Goal: Navigation & Orientation: Find specific page/section

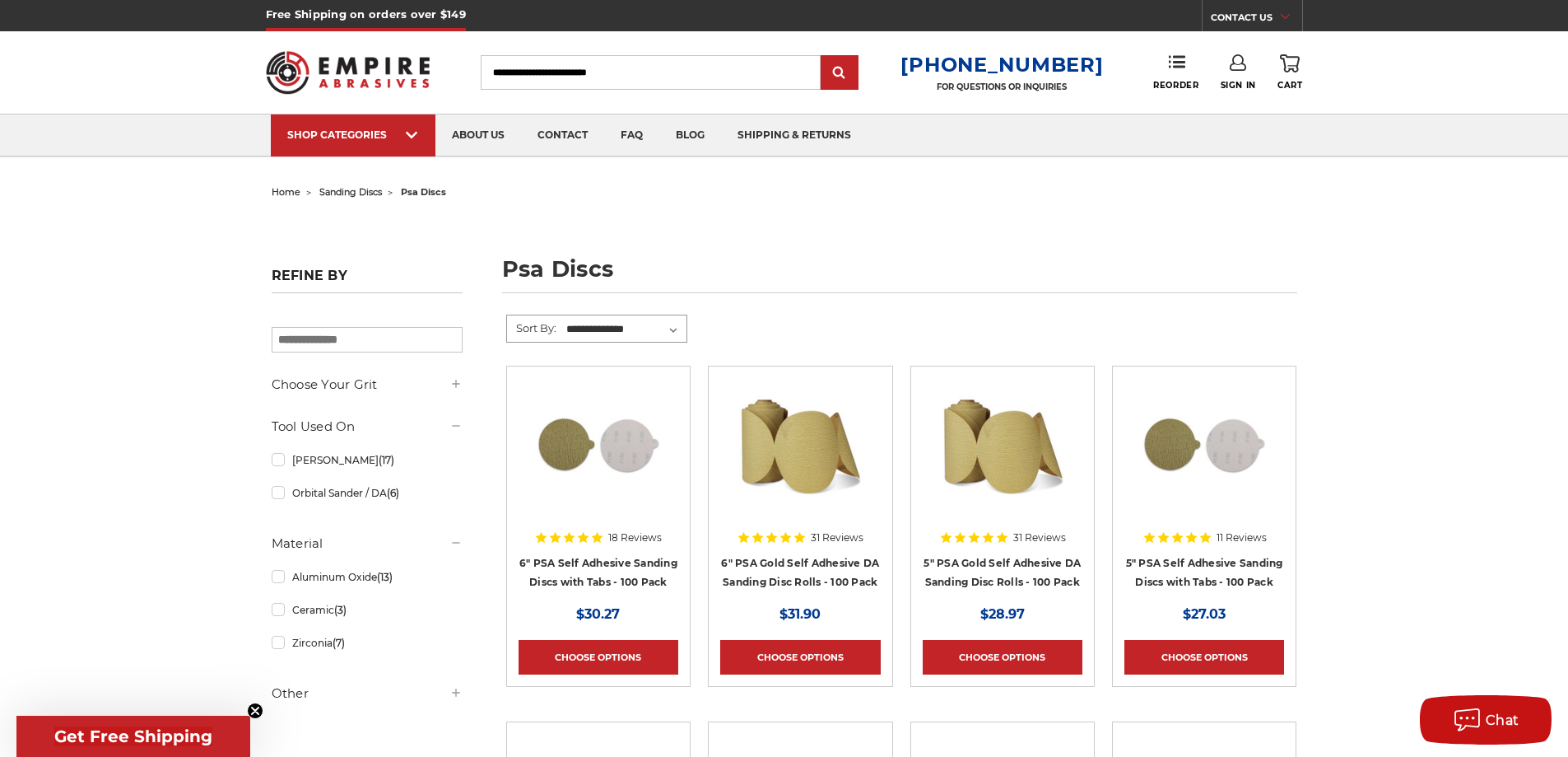
click at [673, 332] on select "**********" at bounding box center [625, 329] width 123 height 25
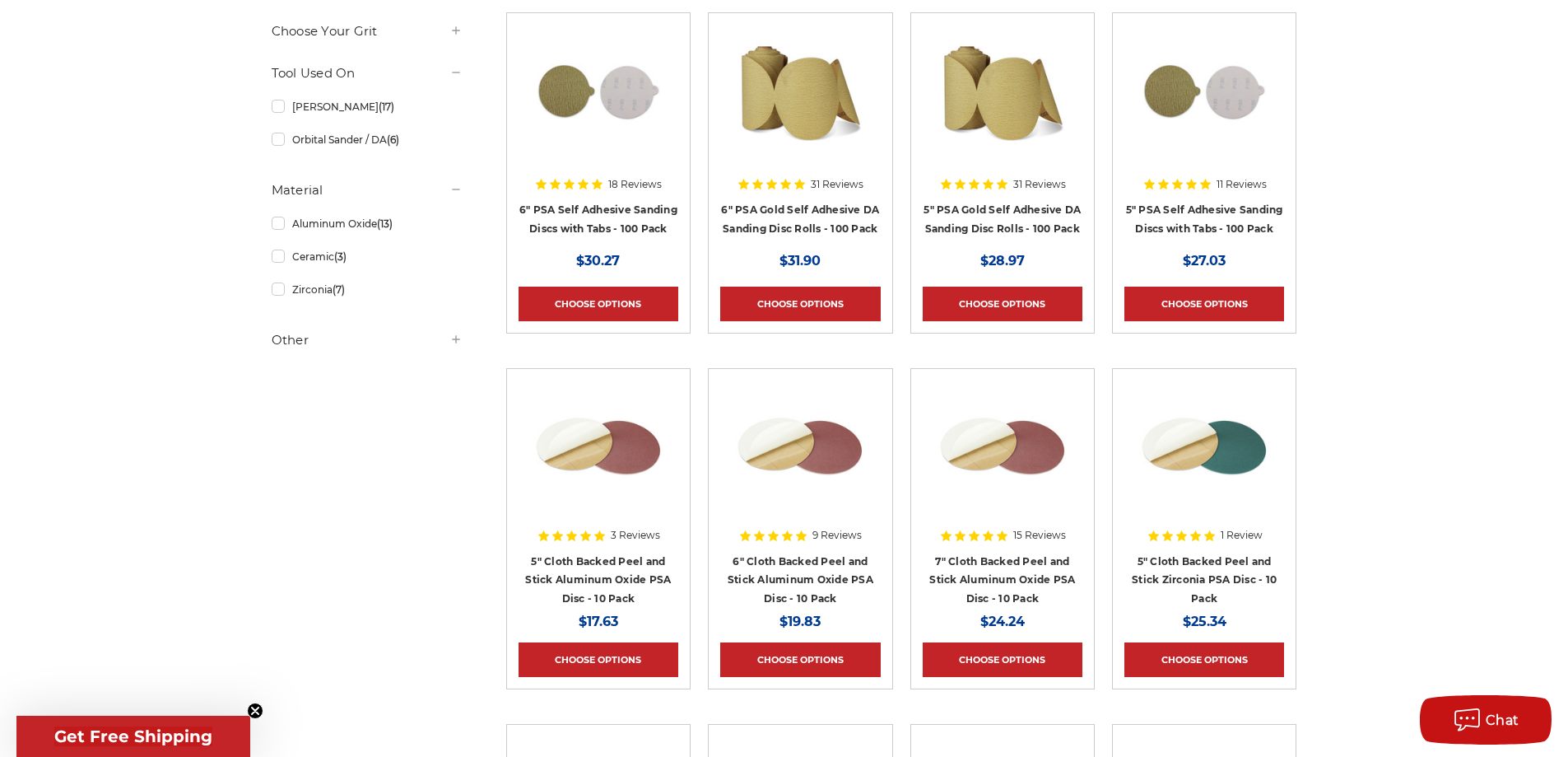
scroll to position [329, 0]
